Goal: Check status: Check status

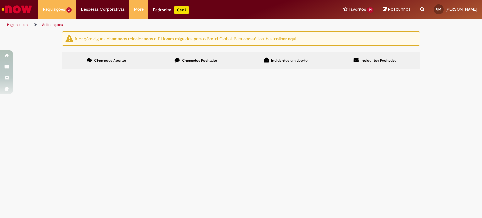
click at [457, 71] on div "Atenção: alguns chamados relacionados a T.I foram migrados para o Portal Global…" at bounding box center [241, 51] width 482 height 40
click at [0, 0] on span "Em Validação" at bounding box center [0, 0] width 0 height 0
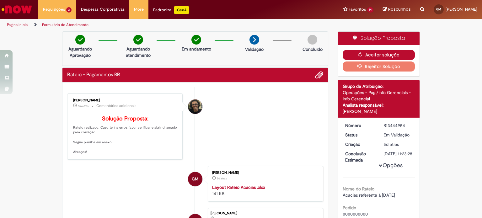
click at [366, 54] on button "Aceitar solução" at bounding box center [379, 55] width 72 height 10
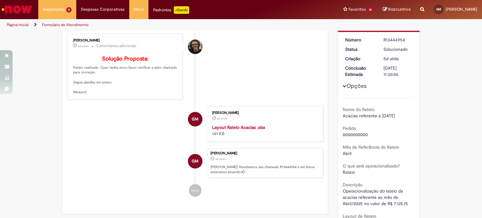
scroll to position [63, 0]
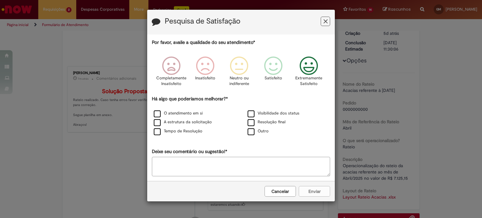
click at [311, 71] on icon "Feedback" at bounding box center [309, 65] width 24 height 19
click at [169, 113] on label "O atendimento em si" at bounding box center [178, 113] width 49 height 6
click at [181, 130] on label "Tempo de Resolução" at bounding box center [178, 131] width 49 height 6
click at [307, 189] on button "Enviar" at bounding box center [314, 191] width 31 height 11
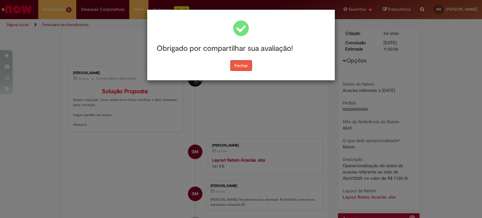
click at [250, 67] on button "Fechar" at bounding box center [241, 65] width 22 height 11
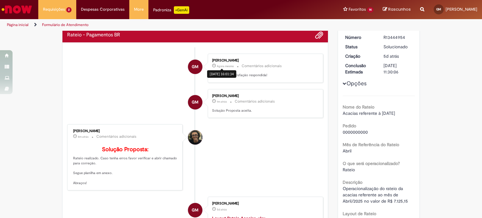
scroll to position [0, 0]
